Goal: Entertainment & Leisure: Consume media (video, audio)

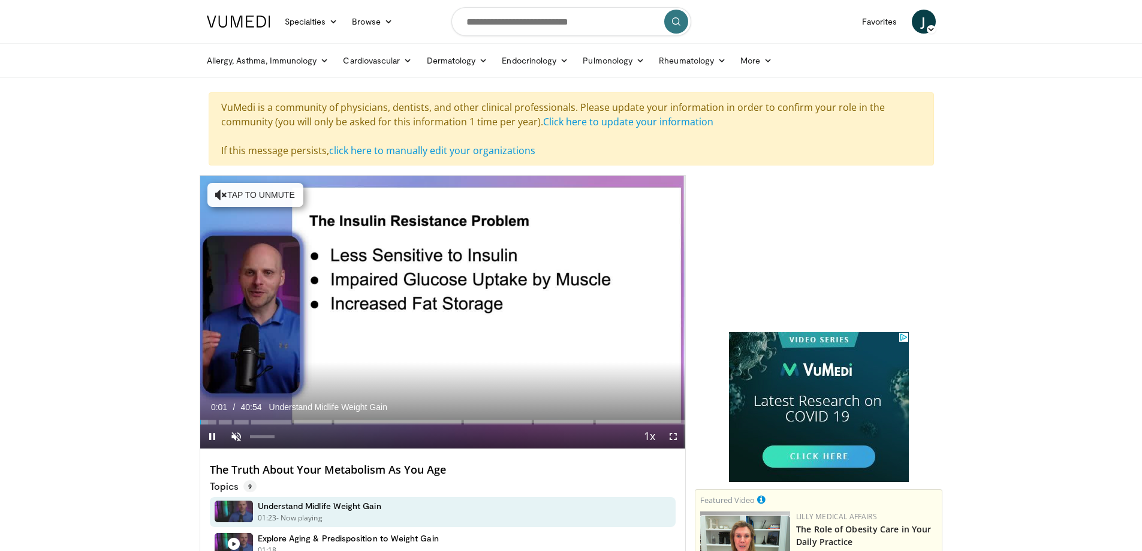
click at [233, 436] on video-js "**********" at bounding box center [443, 312] width 486 height 273
click at [231, 438] on span "Video Player" at bounding box center [236, 436] width 24 height 24
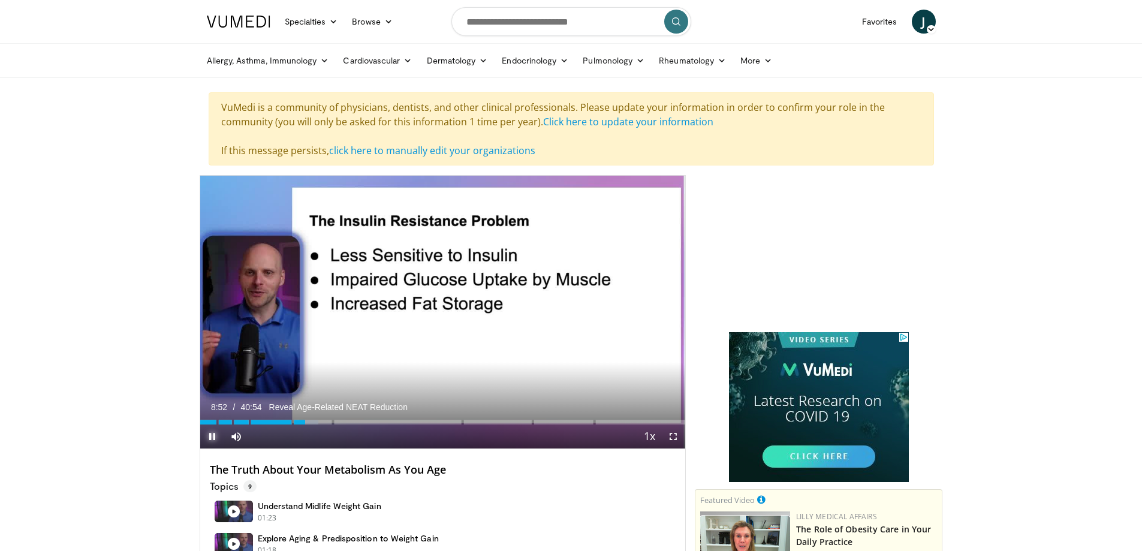
click at [214, 434] on span "Video Player" at bounding box center [212, 436] width 24 height 24
